Goal: Task Accomplishment & Management: Use online tool/utility

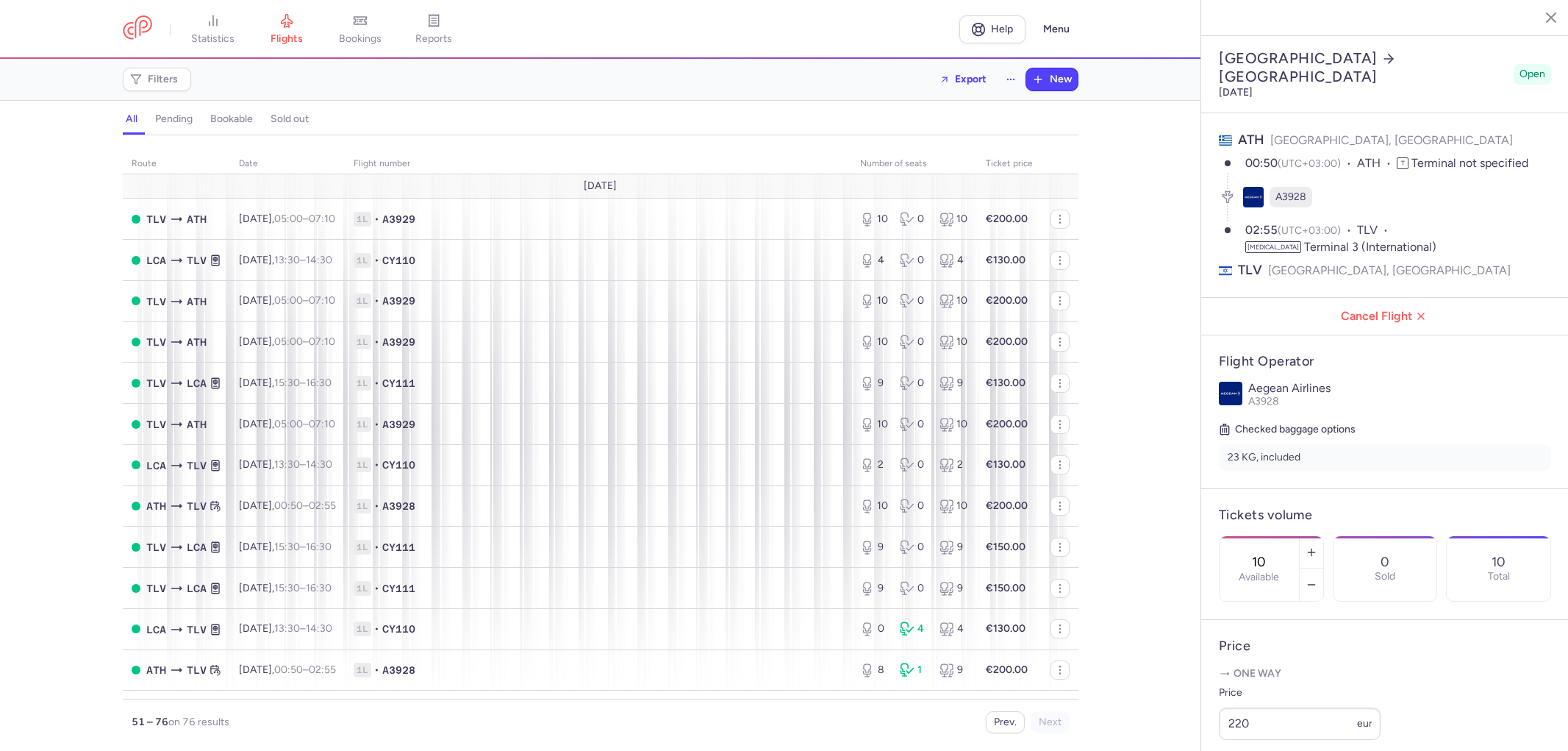
select select "days"
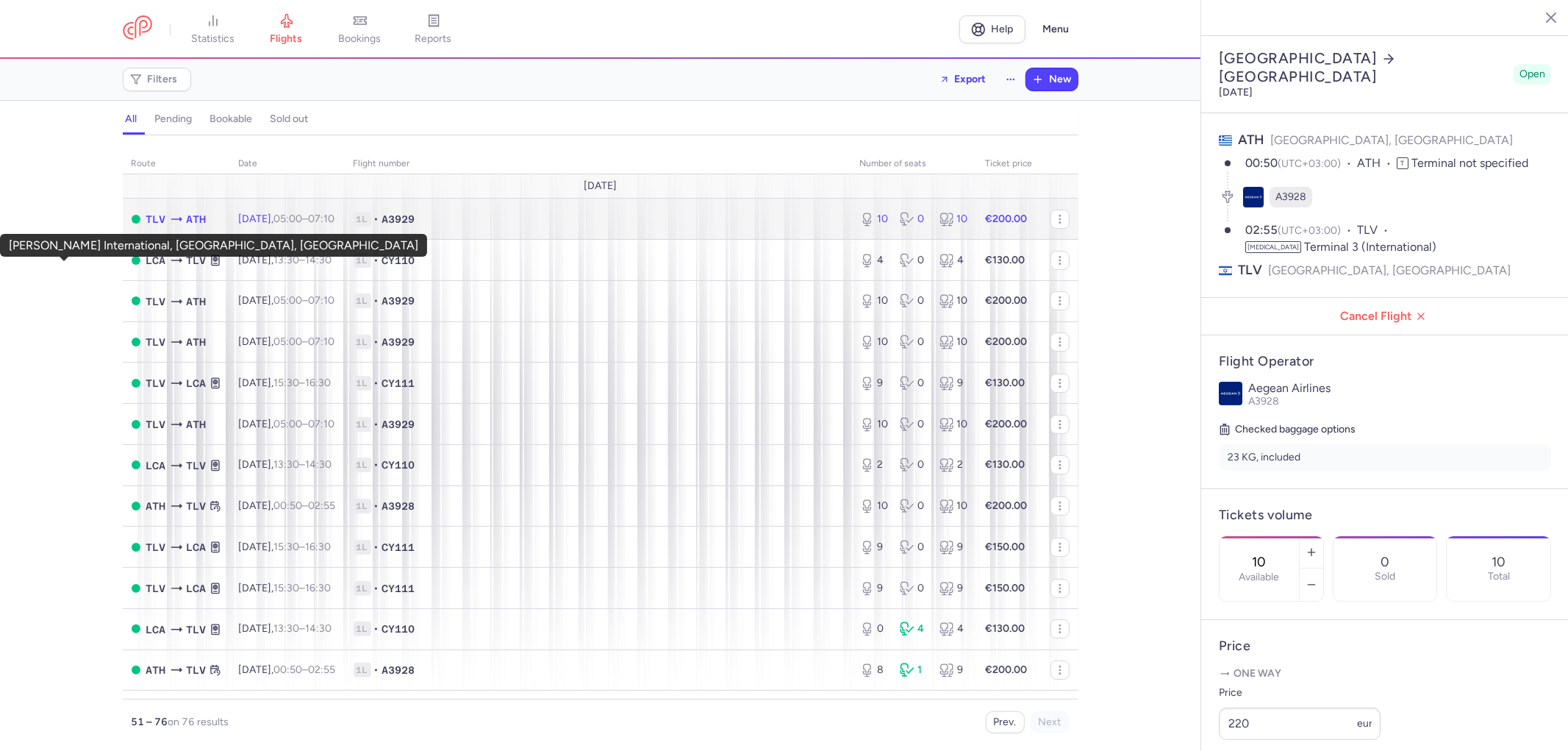
click at [146, 227] on span "TLV" at bounding box center [156, 219] width 19 height 17
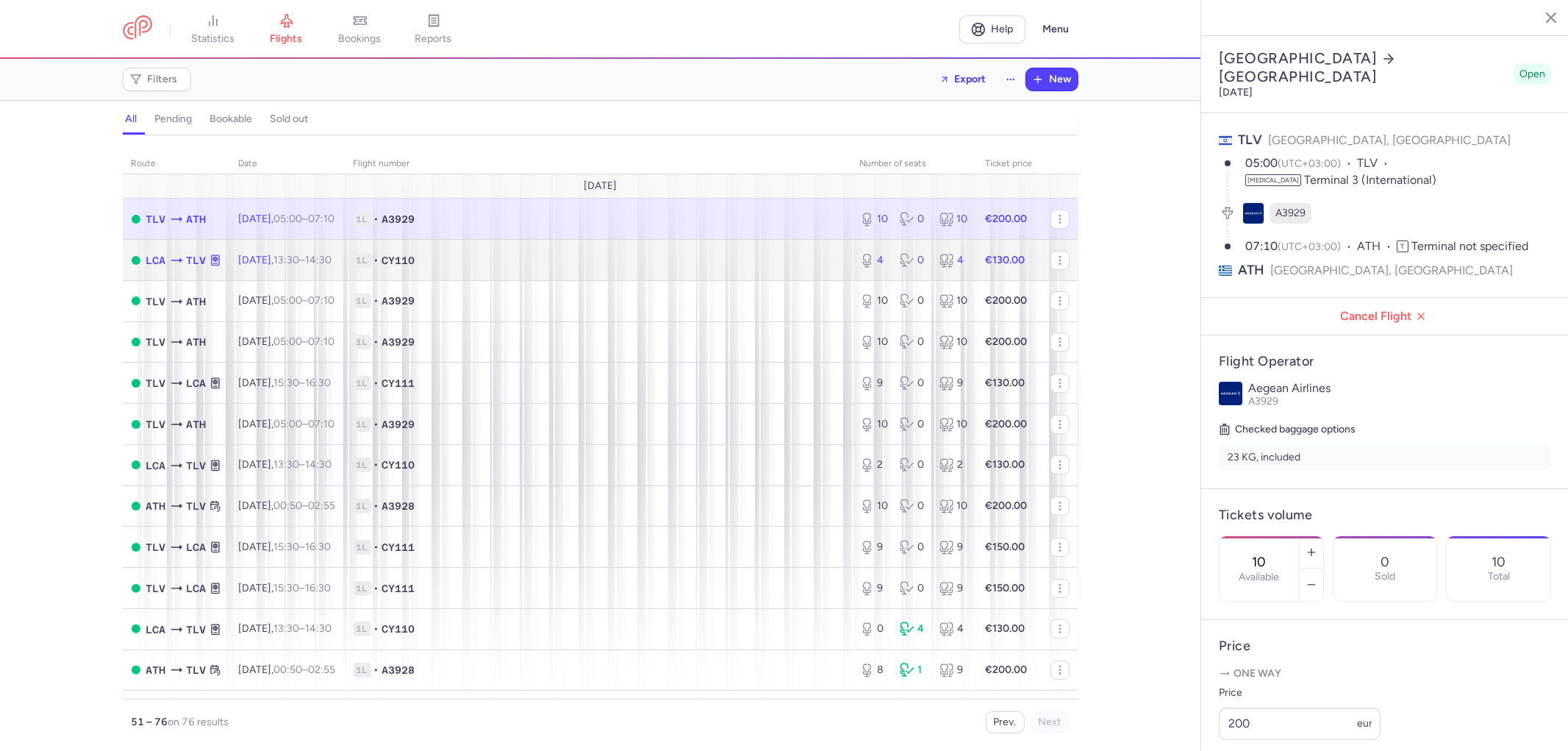
click at [534, 268] on span "1L • CY110" at bounding box center [598, 260] width 489 height 15
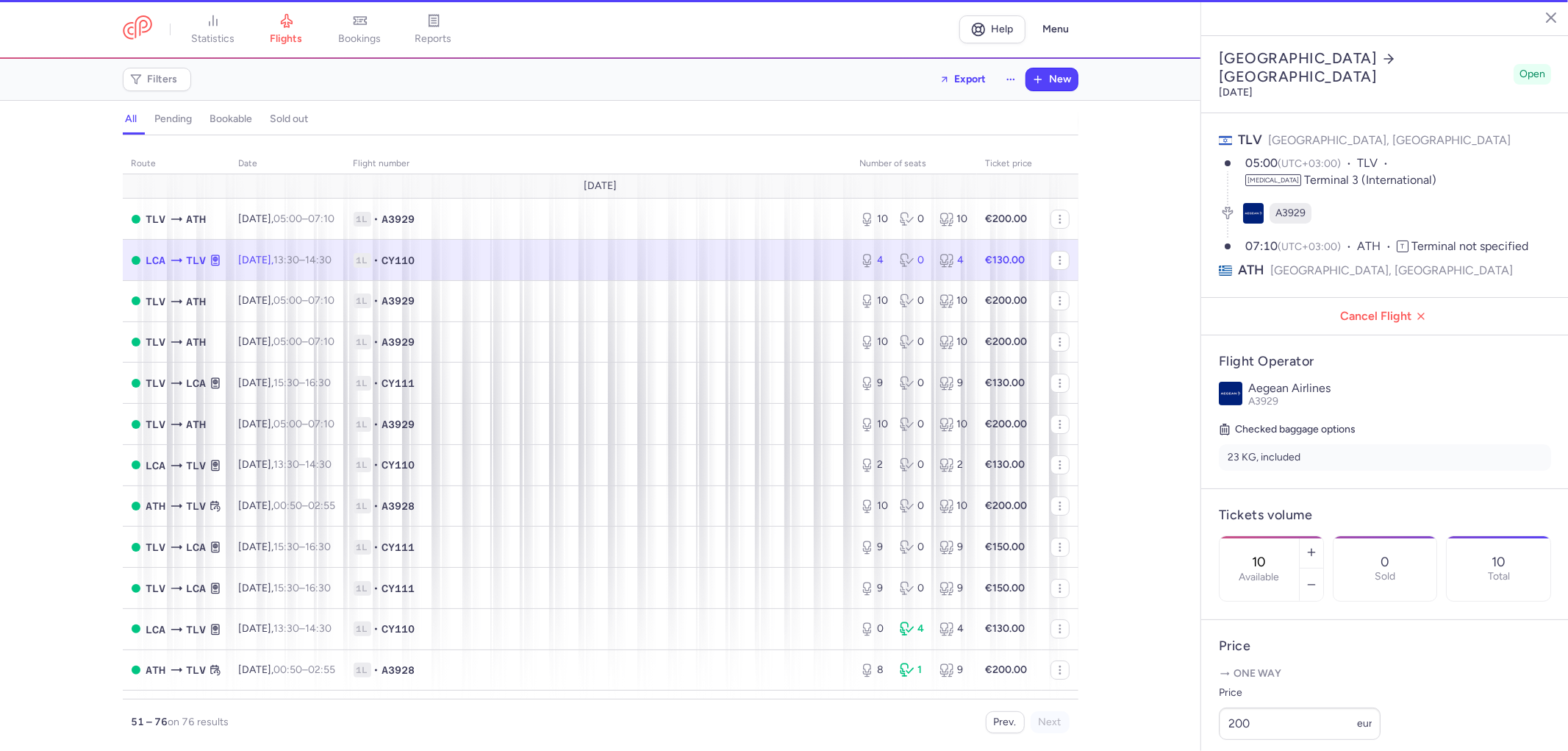
type input "4"
select select "hours"
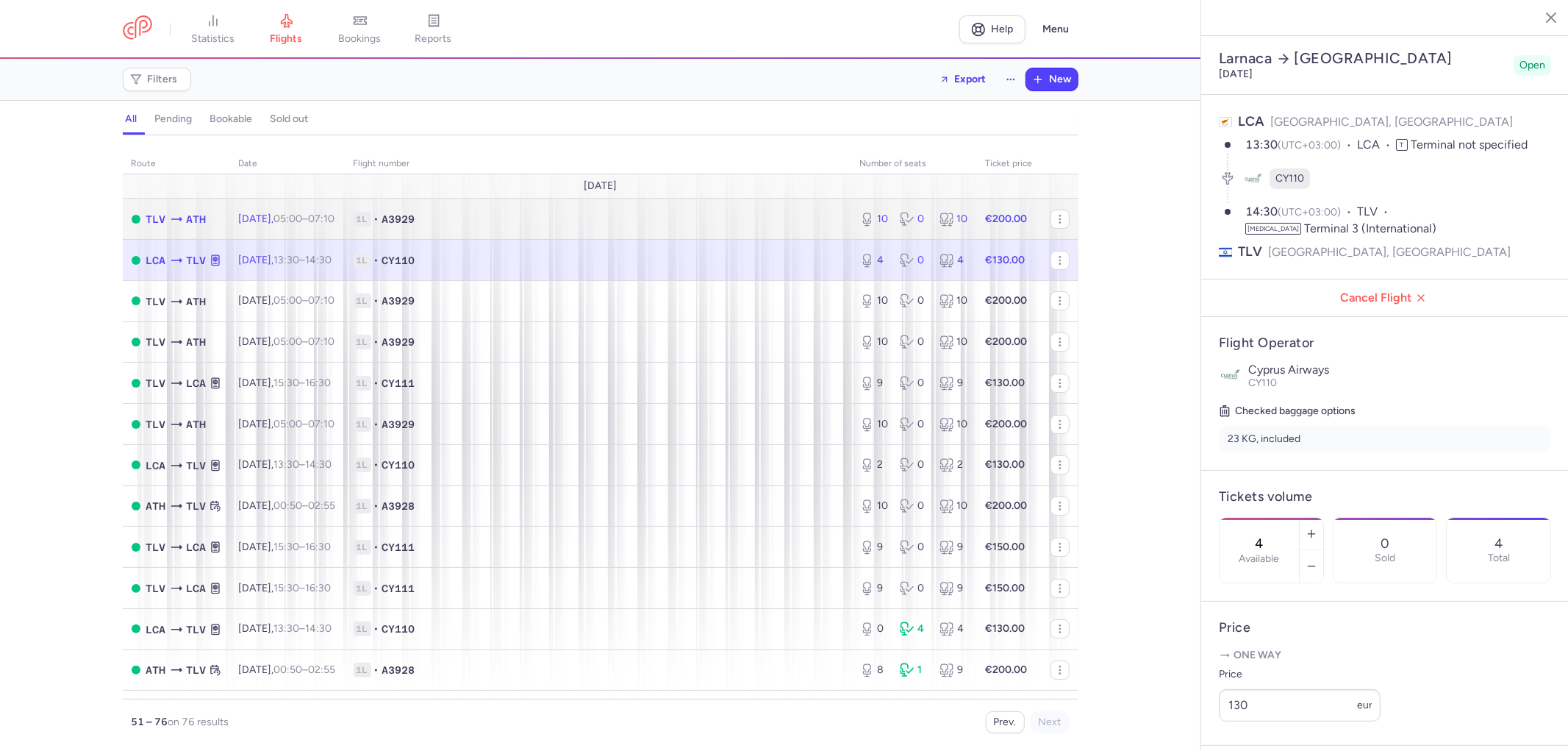
click at [851, 240] on td "10 0 10" at bounding box center [914, 219] width 126 height 41
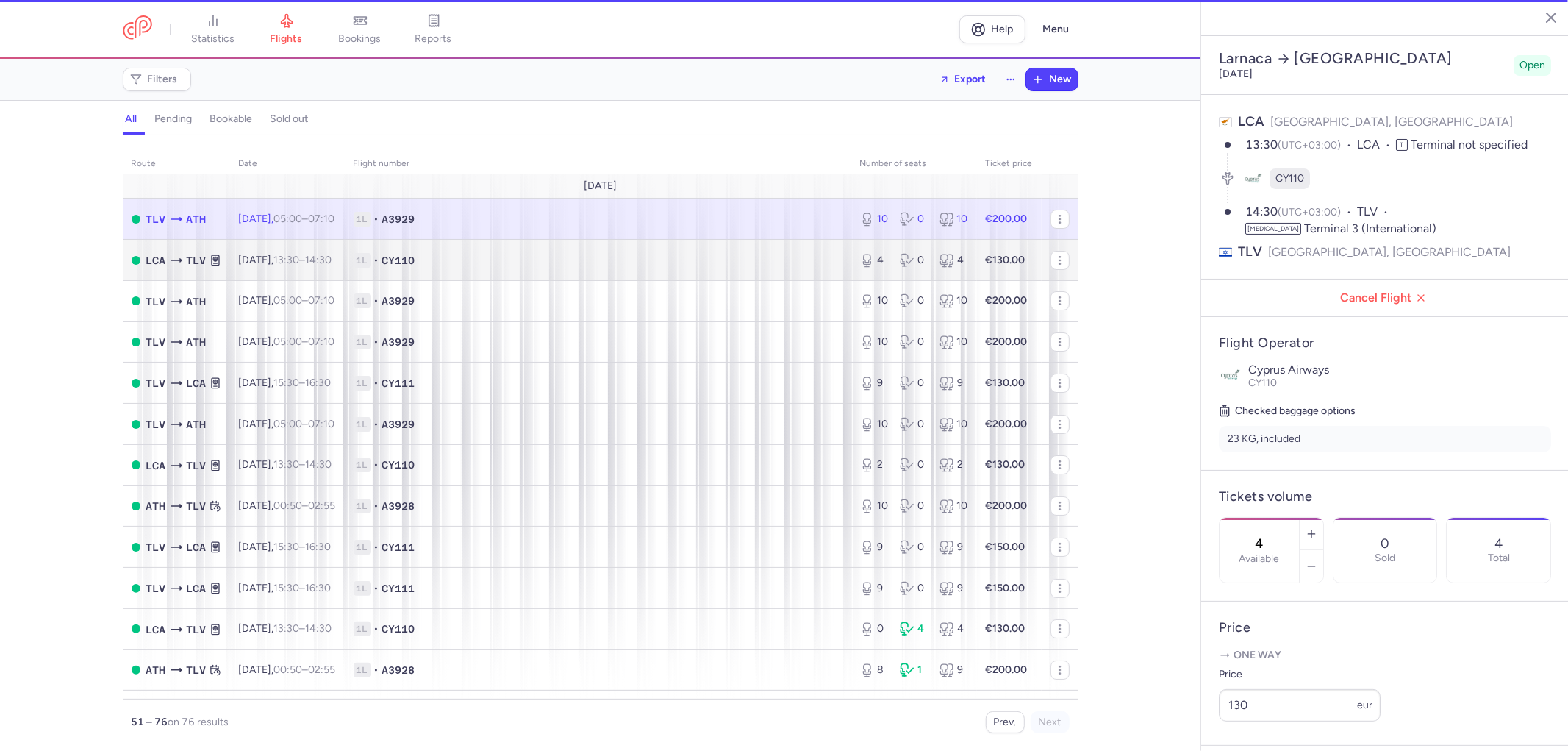
type input "10"
select select "days"
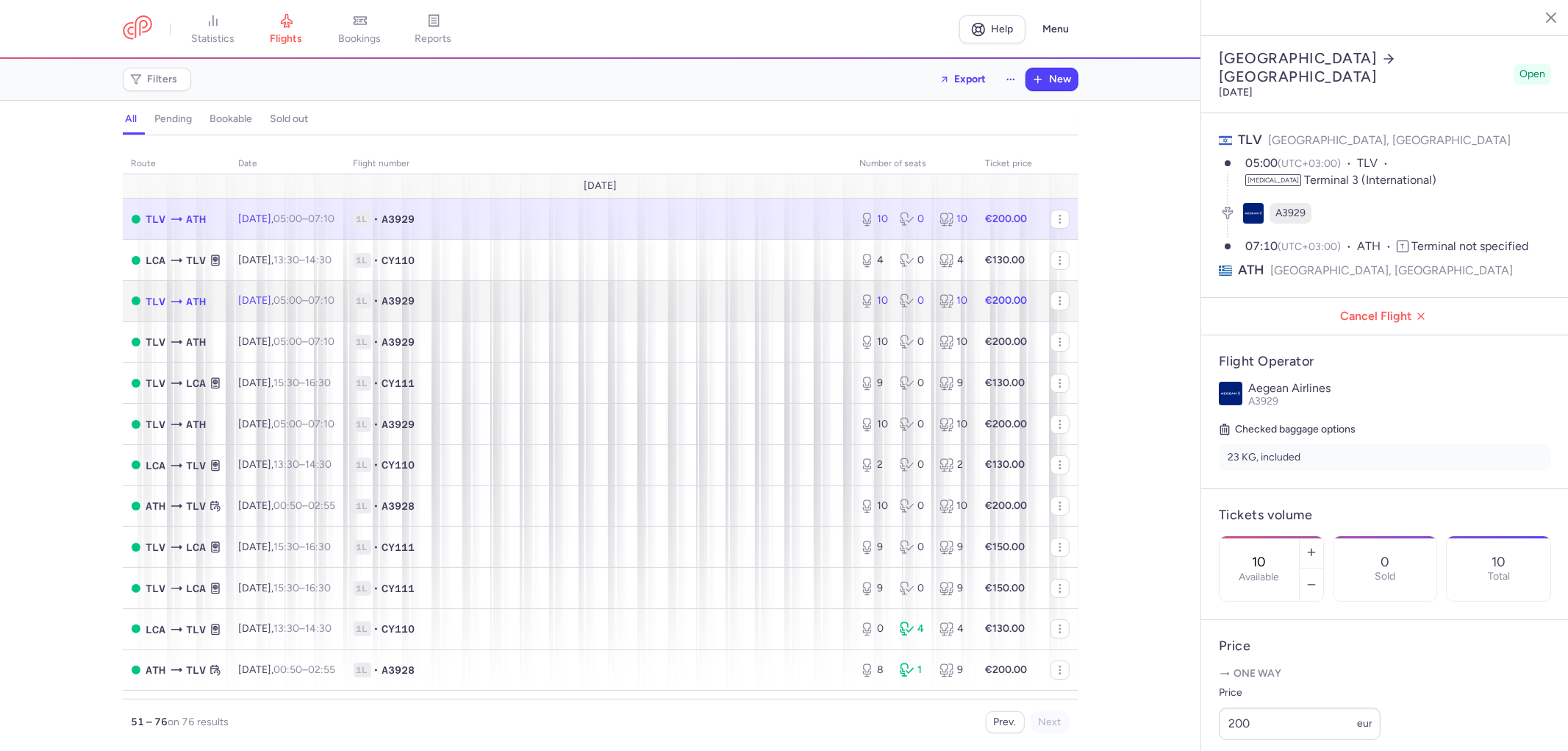
click at [761, 308] on span "1L • A3929" at bounding box center [598, 300] width 489 height 15
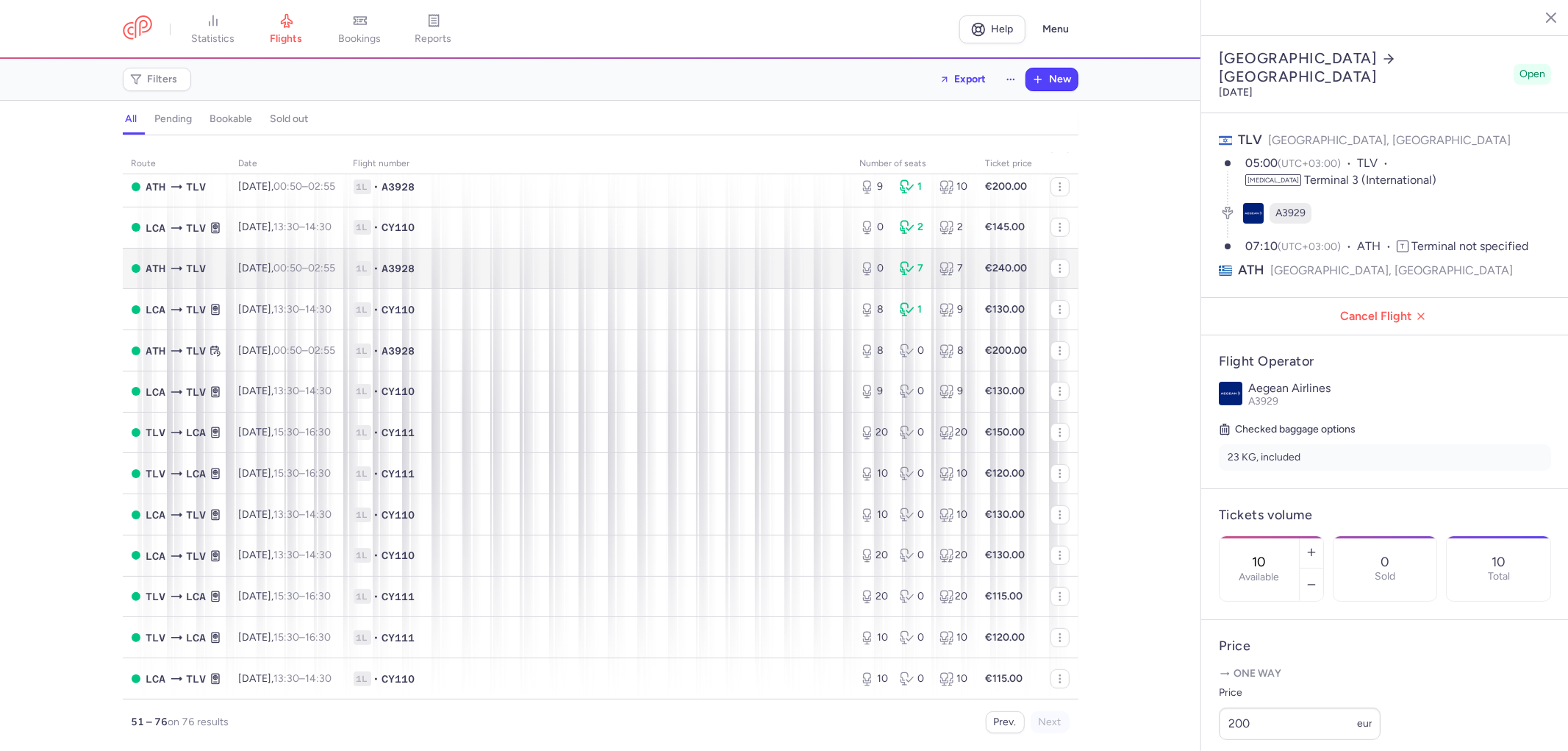
scroll to position [571, 0]
